Goal: Task Accomplishment & Management: Complete application form

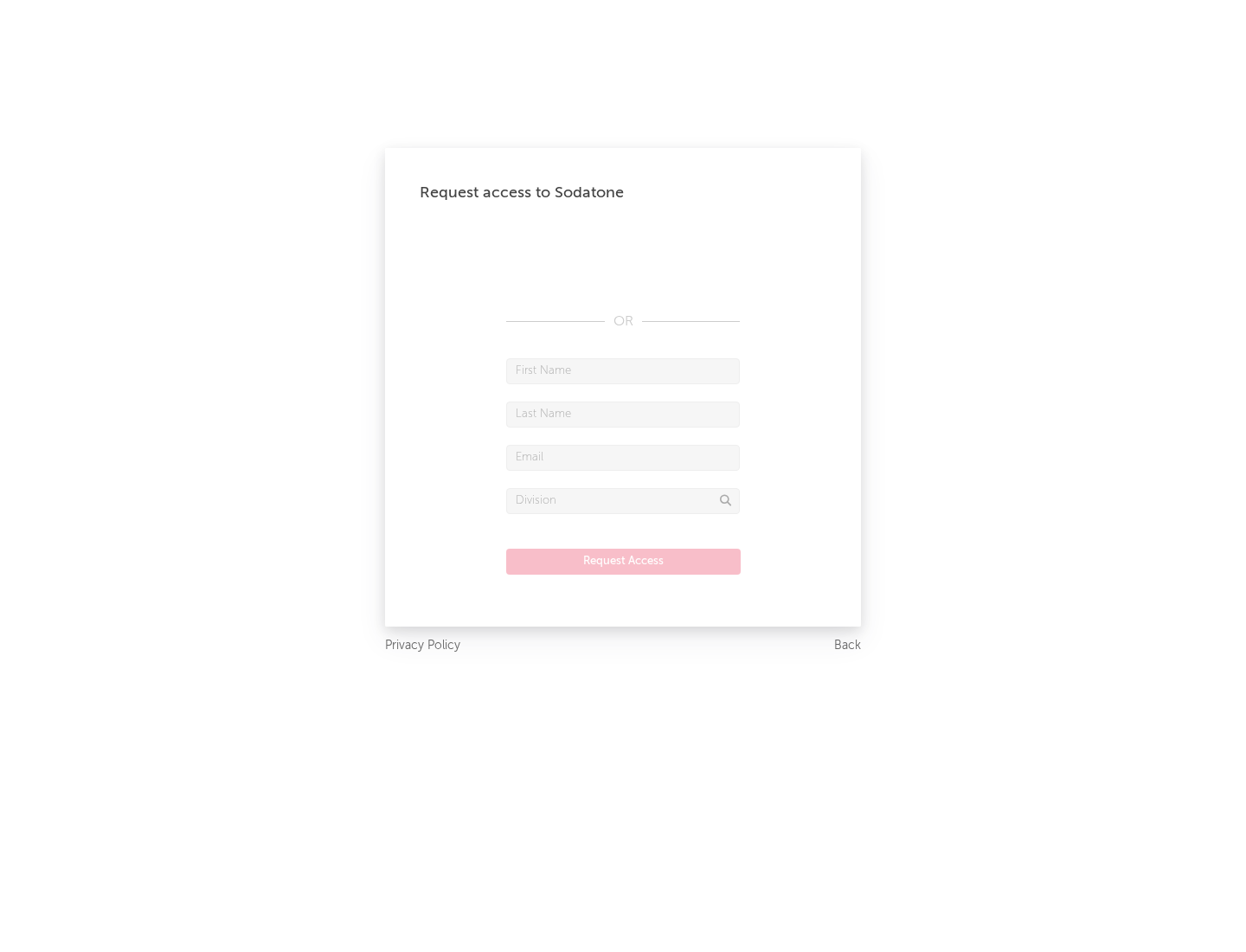
click at [623, 371] on input "text" at bounding box center [623, 372] width 234 height 26
type input "[PERSON_NAME]"
click at [623, 414] on input "text" at bounding box center [623, 415] width 234 height 26
type input "[PERSON_NAME]"
click at [623, 457] on input "text" at bounding box center [623, 458] width 234 height 26
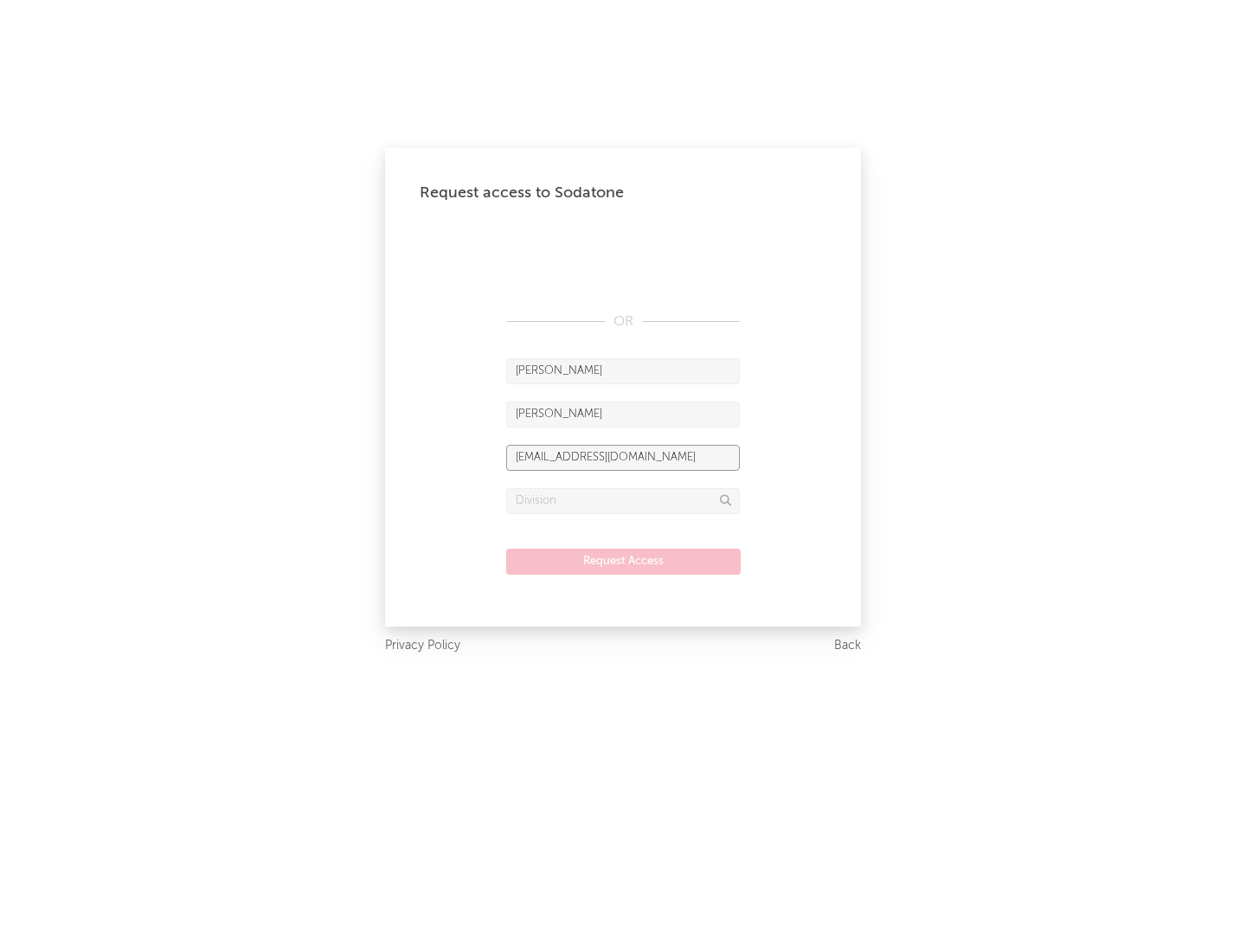
type input "[EMAIL_ADDRESS][DOMAIN_NAME]"
click at [623, 500] on input "text" at bounding box center [623, 501] width 234 height 26
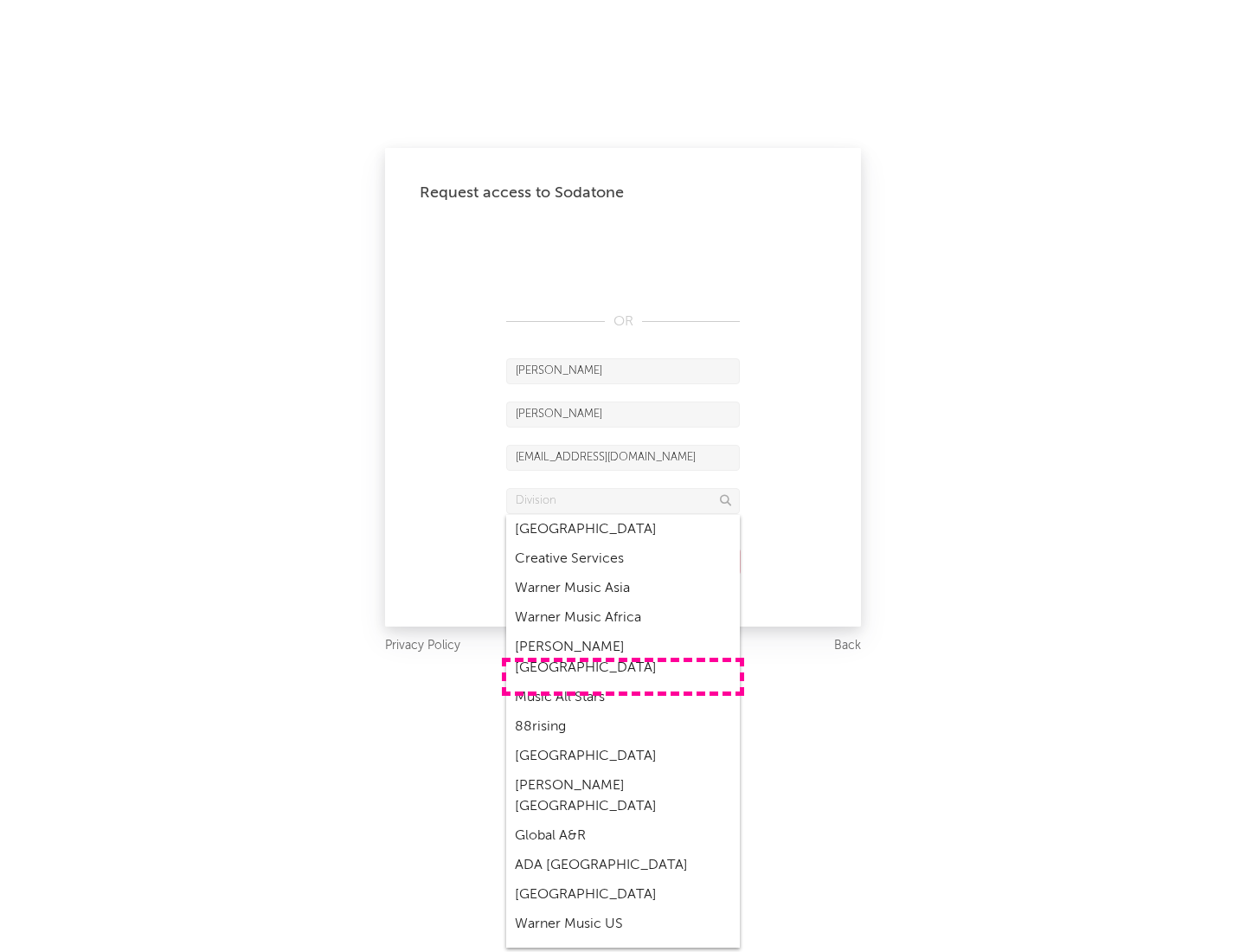
click at [623, 682] on div "Music All Stars" at bounding box center [623, 697] width 234 height 29
type input "Music All Stars"
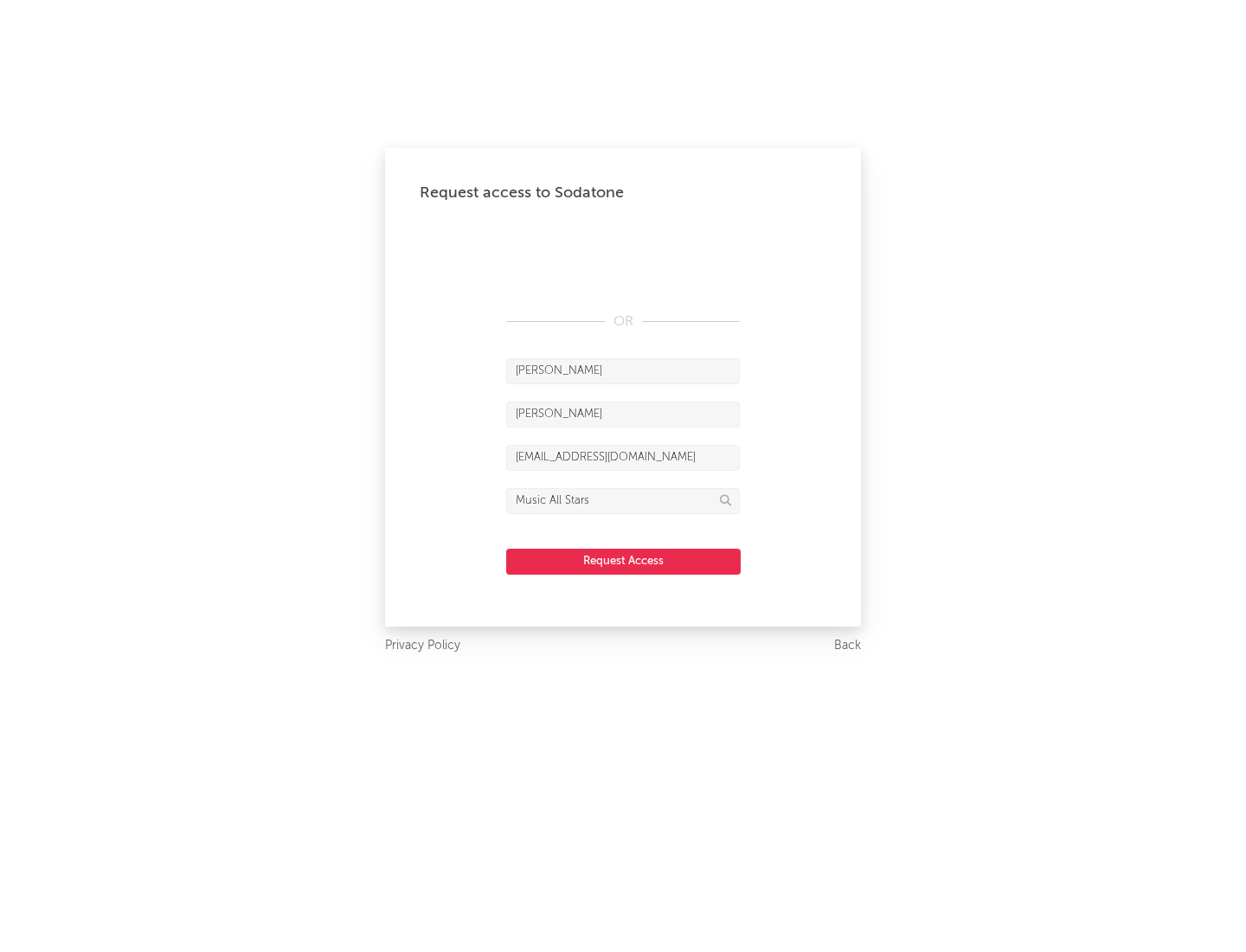
click at [623, 561] on button "Request Access" at bounding box center [623, 562] width 234 height 26
